Goal: Register for event/course

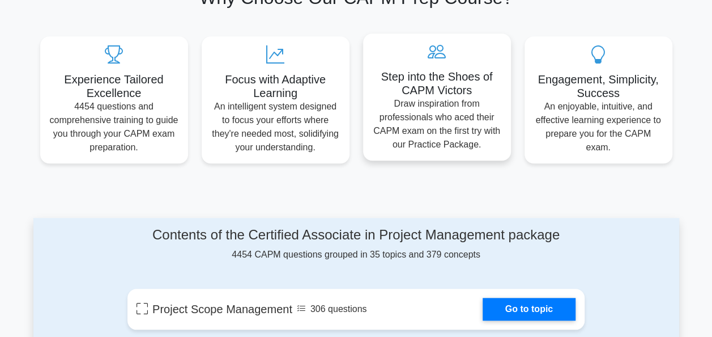
scroll to position [340, 0]
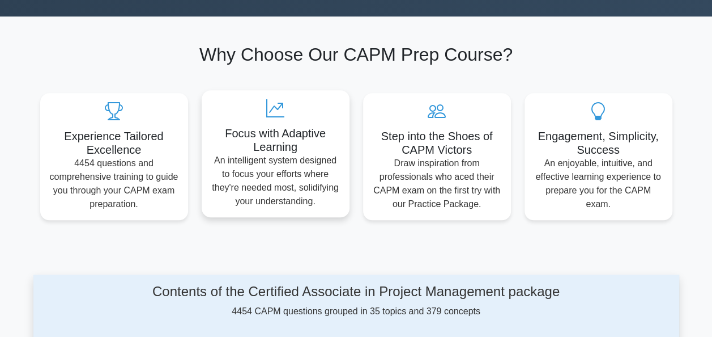
click at [285, 177] on p "An intelligent system designed to focus your efforts where they're needed most,…" at bounding box center [276, 181] width 130 height 54
click at [277, 104] on icon at bounding box center [276, 108] width 130 height 18
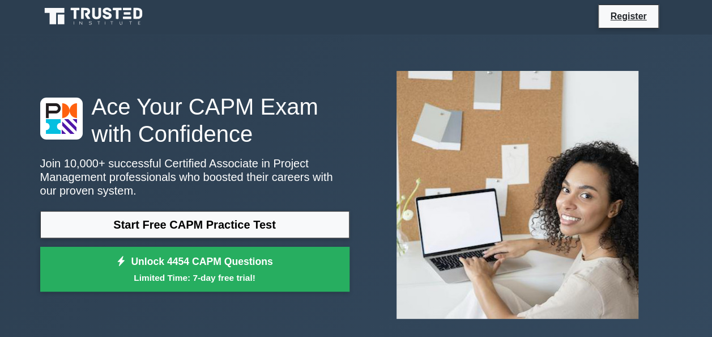
scroll to position [0, 0]
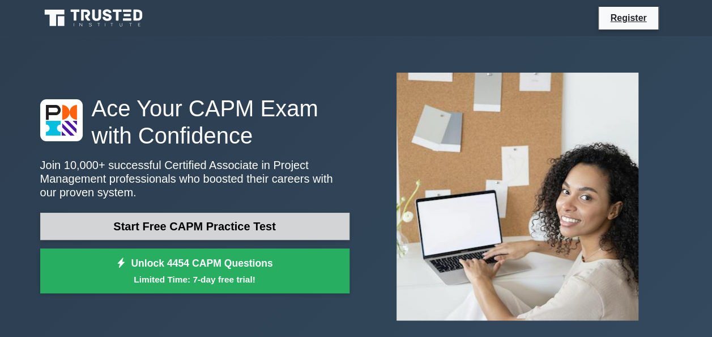
click at [212, 227] on link "Start Free CAPM Practice Test" at bounding box center [194, 226] width 309 height 27
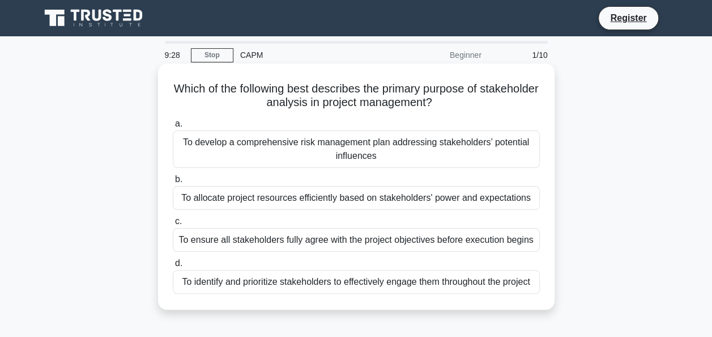
click at [294, 281] on div "To identify and prioritize stakeholders to effectively engage them throughout t…" at bounding box center [356, 282] width 367 height 24
click at [173, 267] on input "d. To identify and prioritize stakeholders to effectively engage them throughou…" at bounding box center [173, 263] width 0 height 7
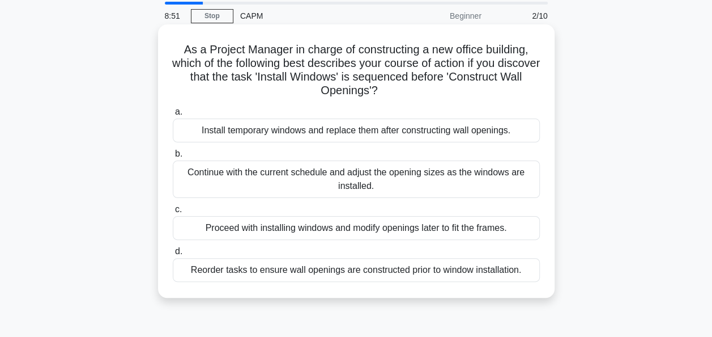
scroll to position [57, 0]
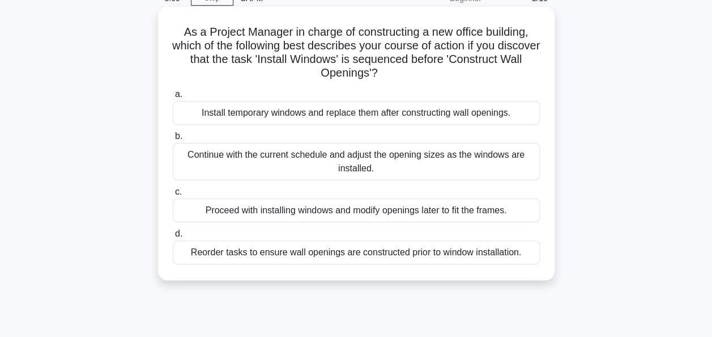
click at [368, 257] on div "Reorder tasks to ensure wall openings are constructed prior to window installat…" at bounding box center [356, 252] width 367 height 24
click at [173, 237] on input "d. Reorder tasks to ensure wall openings are constructed prior to window instal…" at bounding box center [173, 233] width 0 height 7
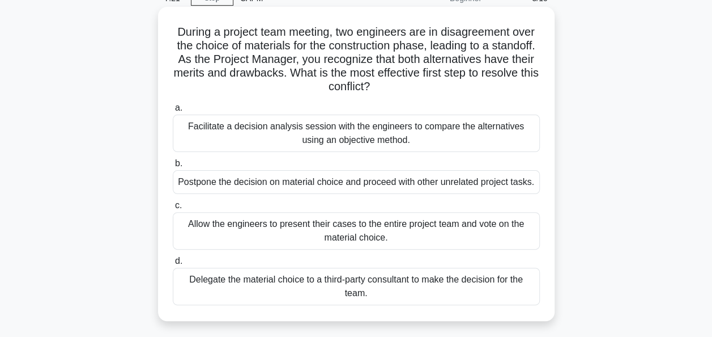
click at [255, 225] on div "Allow the engineers to present their cases to the entire project team and vote …" at bounding box center [356, 230] width 367 height 37
click at [173, 209] on input "c. Allow the engineers to present their cases to the entire project team and vo…" at bounding box center [173, 205] width 0 height 7
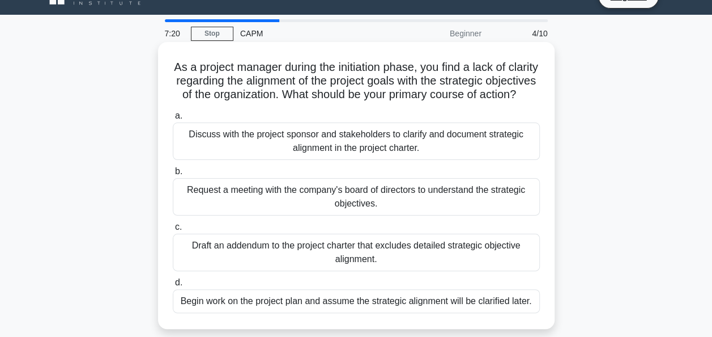
scroll to position [0, 0]
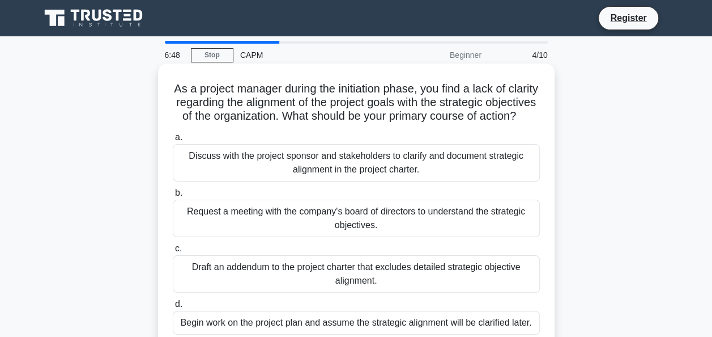
click at [290, 219] on div "Request a meeting with the company's board of directors to understand the strat…" at bounding box center [356, 218] width 367 height 37
click at [173, 197] on input "b. Request a meeting with the company's board of directors to understand the st…" at bounding box center [173, 192] width 0 height 7
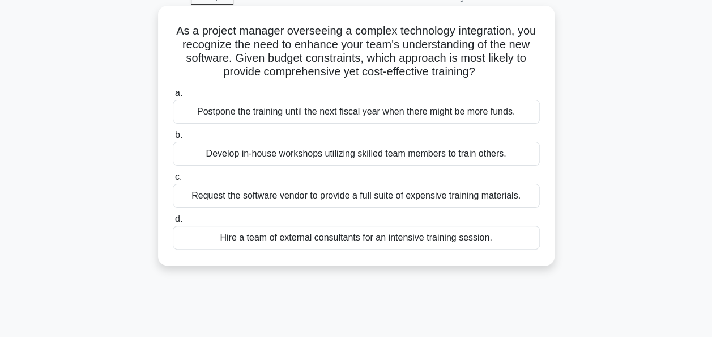
scroll to position [57, 0]
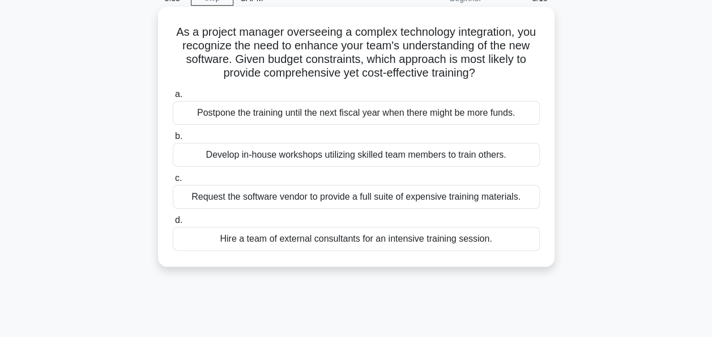
click at [280, 161] on div "Develop in-house workshops utilizing skilled team members to train others." at bounding box center [356, 155] width 367 height 24
click at [173, 140] on input "b. Develop in-house workshops utilizing skilled team members to train others." at bounding box center [173, 136] width 0 height 7
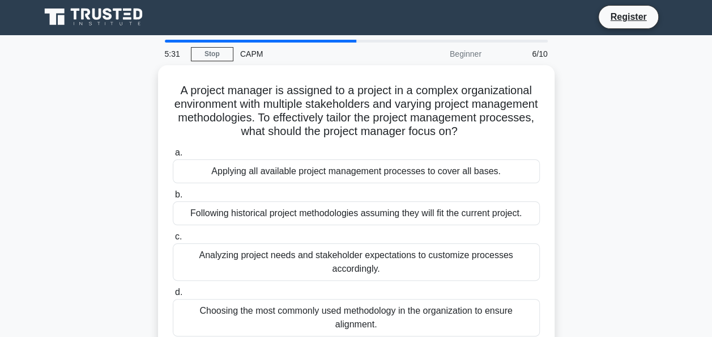
scroll to position [0, 0]
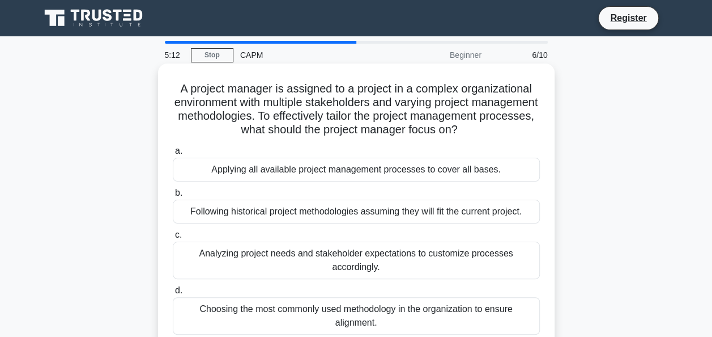
click at [261, 254] on div "Analyzing project needs and stakeholder expectations to customize processes acc…" at bounding box center [356, 259] width 367 height 37
click at [173, 239] on input "c. Analyzing project needs and stakeholder expectations to customize processes …" at bounding box center [173, 234] width 0 height 7
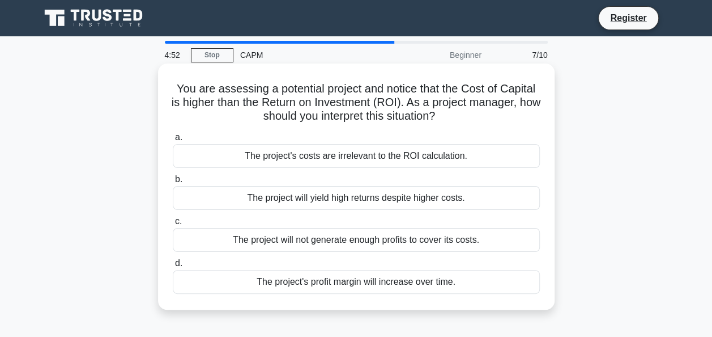
click at [322, 239] on div "The project will not generate enough profits to cover its costs." at bounding box center [356, 240] width 367 height 24
click at [173, 225] on input "c. The project will not generate enough profits to cover its costs." at bounding box center [173, 221] width 0 height 7
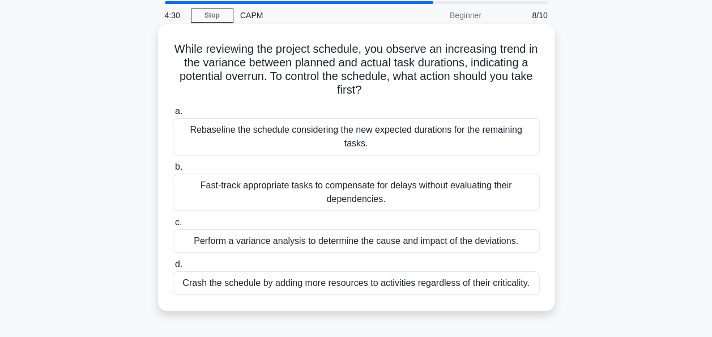
scroll to position [57, 0]
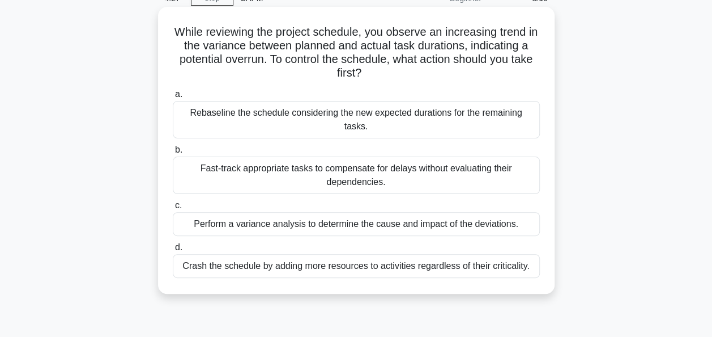
click at [252, 212] on div "Perform a variance analysis to determine the cause and impact of the deviations." at bounding box center [356, 224] width 367 height 24
click at [173, 209] on input "c. Perform a variance analysis to determine the cause and impact of the deviati…" at bounding box center [173, 205] width 0 height 7
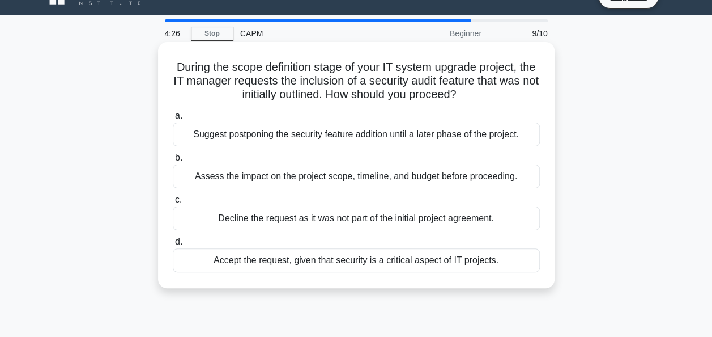
scroll to position [0, 0]
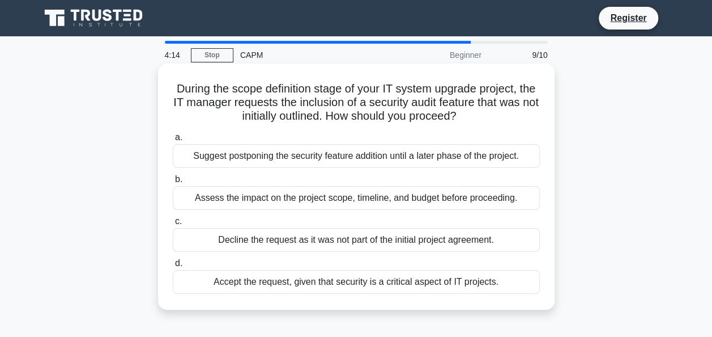
click at [373, 285] on div "Accept the request, given that security is a critical aspect of IT projects." at bounding box center [356, 282] width 367 height 24
click at [173, 267] on input "d. Accept the request, given that security is a critical aspect of IT projects." at bounding box center [173, 263] width 0 height 7
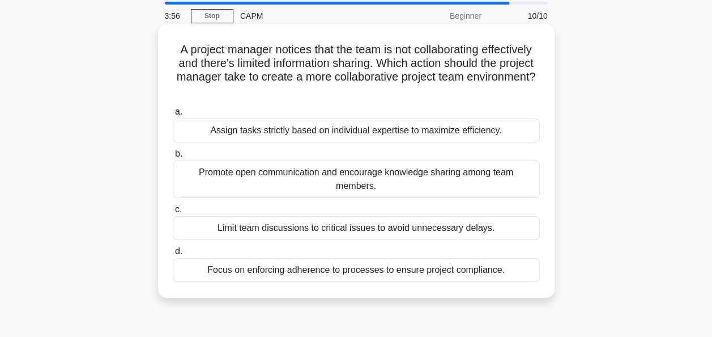
scroll to position [57, 0]
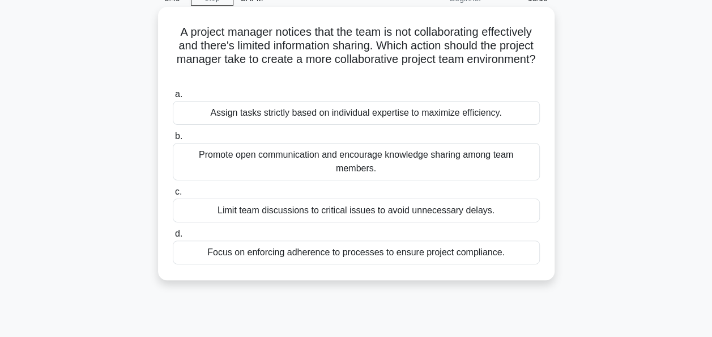
click at [273, 159] on div "Promote open communication and encourage knowledge sharing among team members." at bounding box center [356, 161] width 367 height 37
click at [173, 140] on input "b. Promote open communication and encourage knowledge sharing among team member…" at bounding box center [173, 136] width 0 height 7
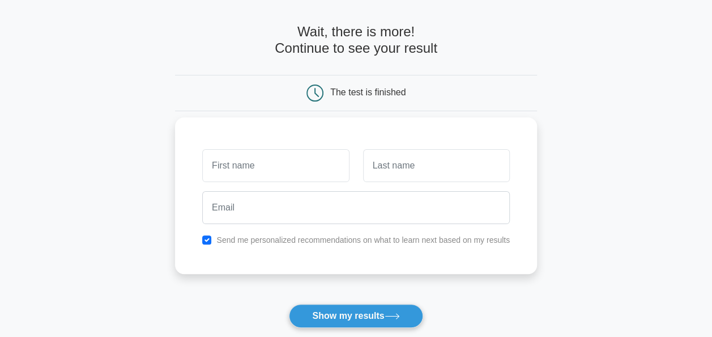
scroll to position [57, 0]
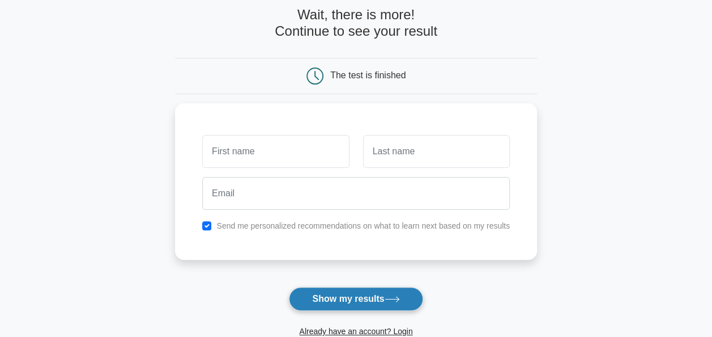
click at [398, 296] on icon at bounding box center [392, 299] width 15 height 6
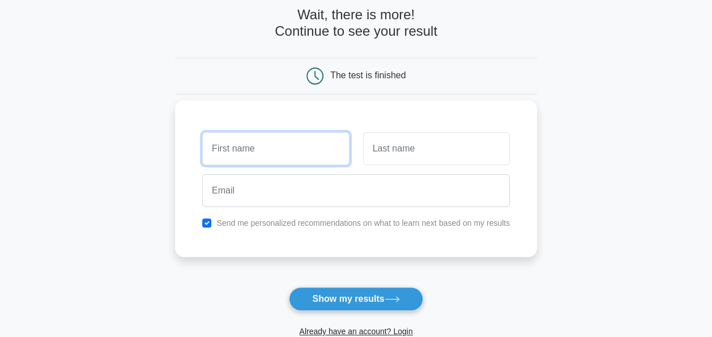
click at [271, 163] on input "text" at bounding box center [275, 148] width 147 height 33
type input "o"
type input "DICKENS"
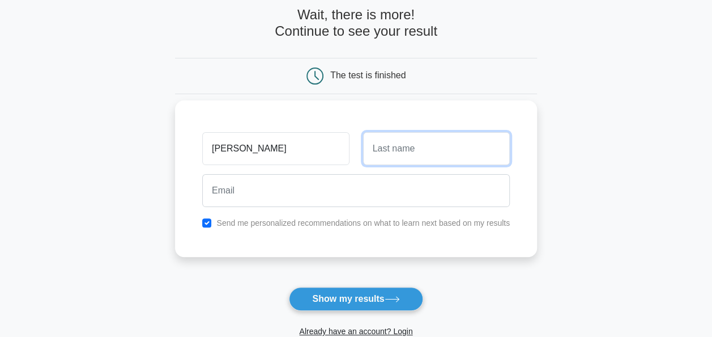
click at [403, 153] on input "text" at bounding box center [436, 148] width 147 height 33
type input "CHILMOUR"
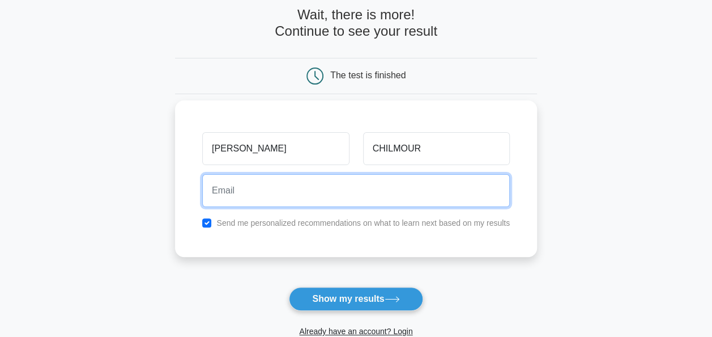
click at [272, 194] on input "email" at bounding box center [356, 190] width 308 height 33
type input "chilmourcharlie@gmail.com"
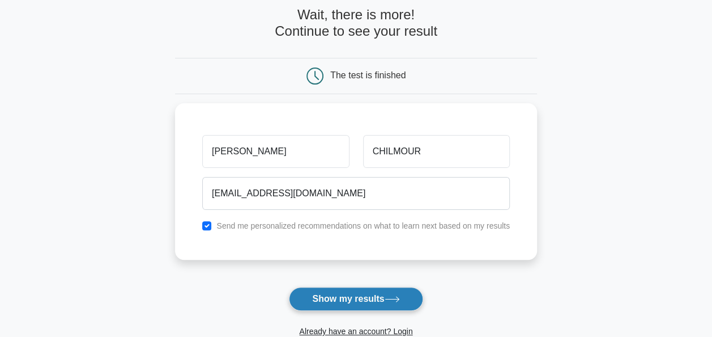
click at [397, 296] on icon at bounding box center [392, 299] width 15 height 6
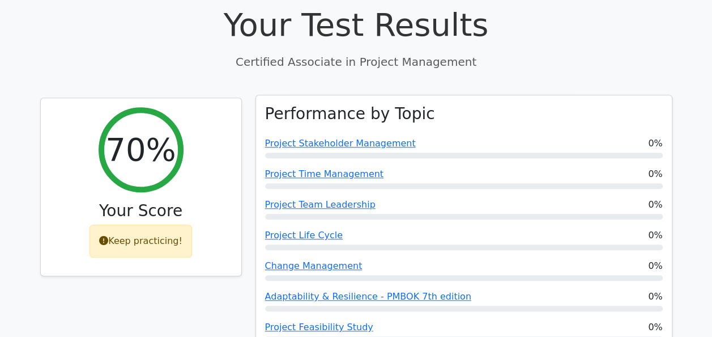
scroll to position [397, 0]
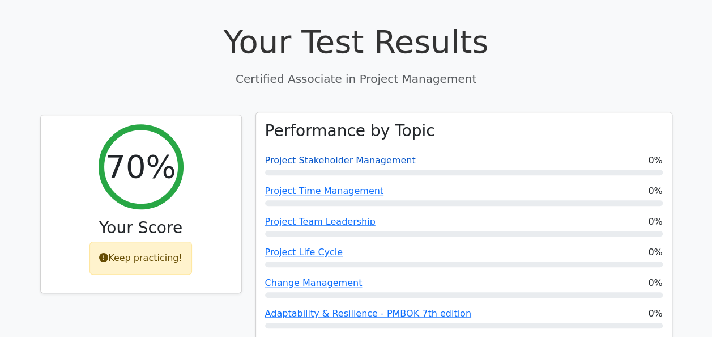
click at [389, 155] on link "Project Stakeholder Management" at bounding box center [340, 160] width 151 height 11
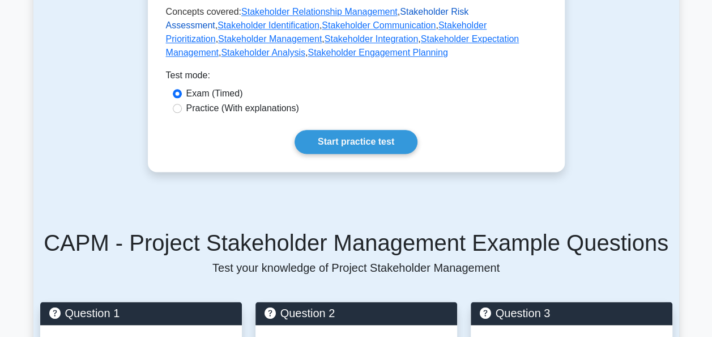
scroll to position [680, 0]
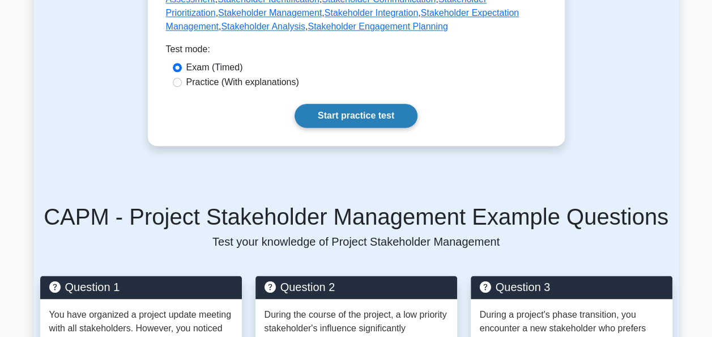
click at [387, 104] on link "Start practice test" at bounding box center [356, 116] width 123 height 24
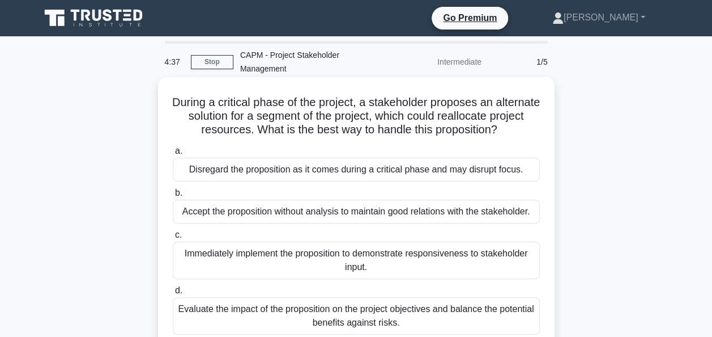
click at [317, 211] on div "Accept the proposition without analysis to maintain good relations with the sta…" at bounding box center [356, 212] width 367 height 24
click at [173, 197] on input "b. Accept the proposition without analysis to maintain good relations with the …" at bounding box center [173, 192] width 0 height 7
